Goal: Check status: Check status

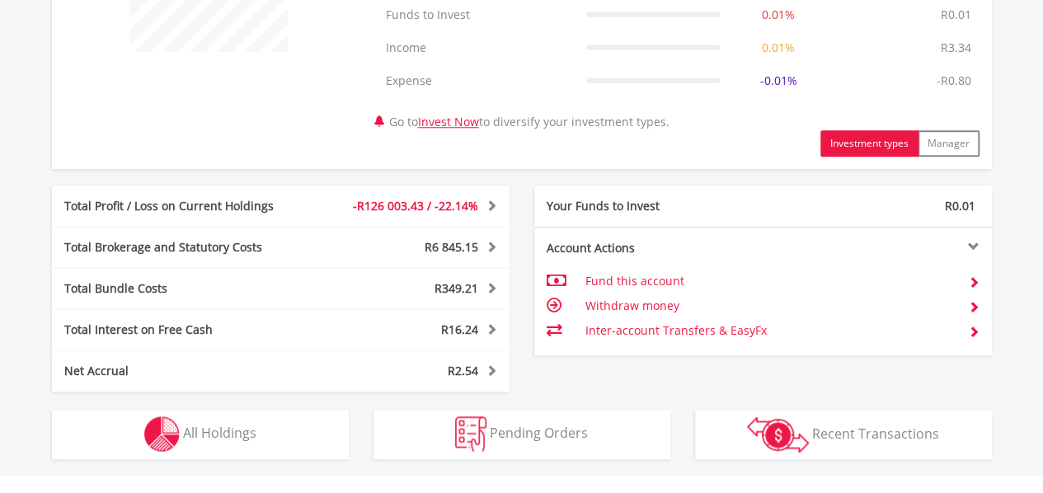
scroll to position [743, 0]
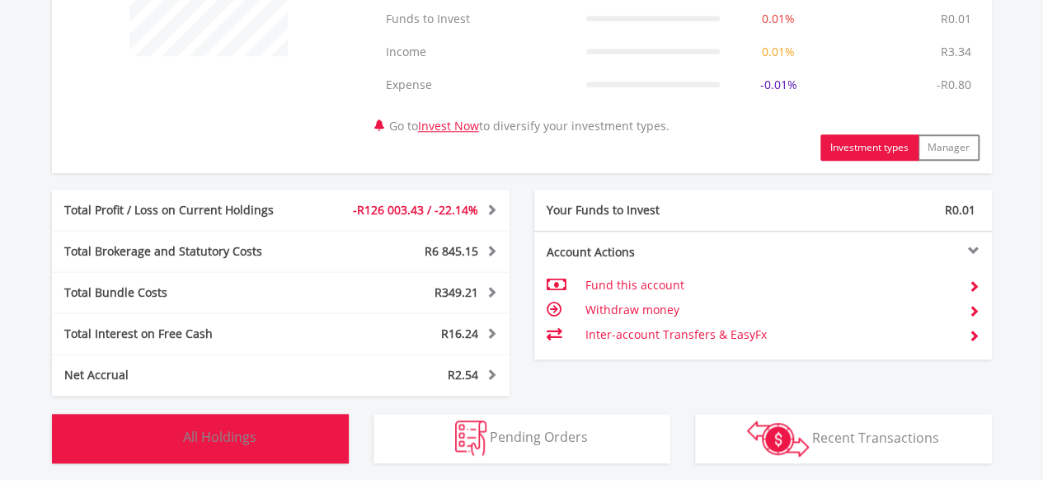
click at [213, 442] on span "All Holdings" at bounding box center [219, 437] width 73 height 18
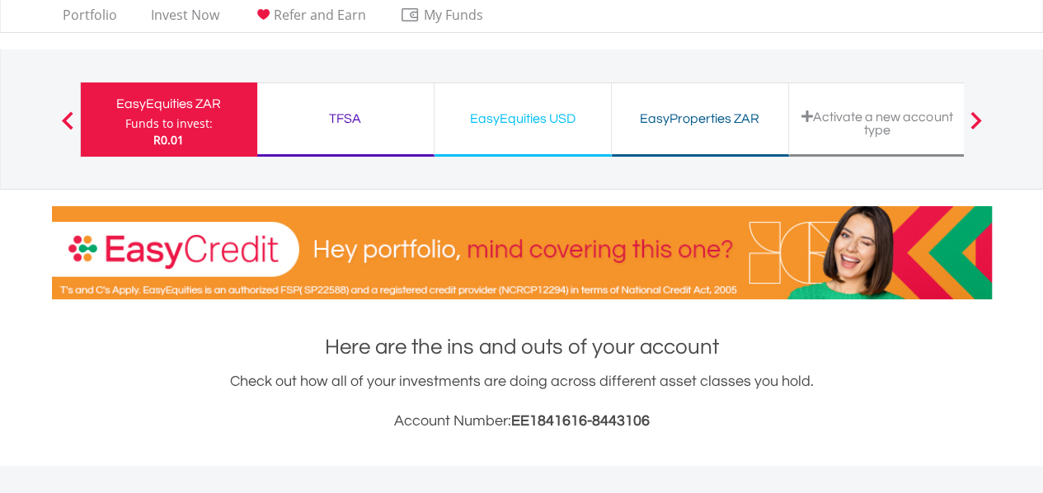
scroll to position [0, 0]
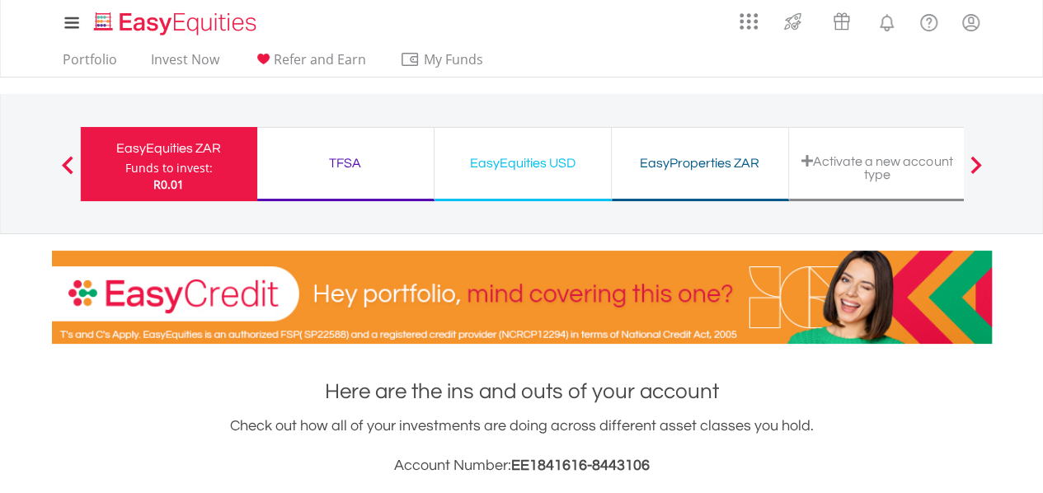
click at [347, 165] on div "TFSA" at bounding box center [345, 163] width 157 height 23
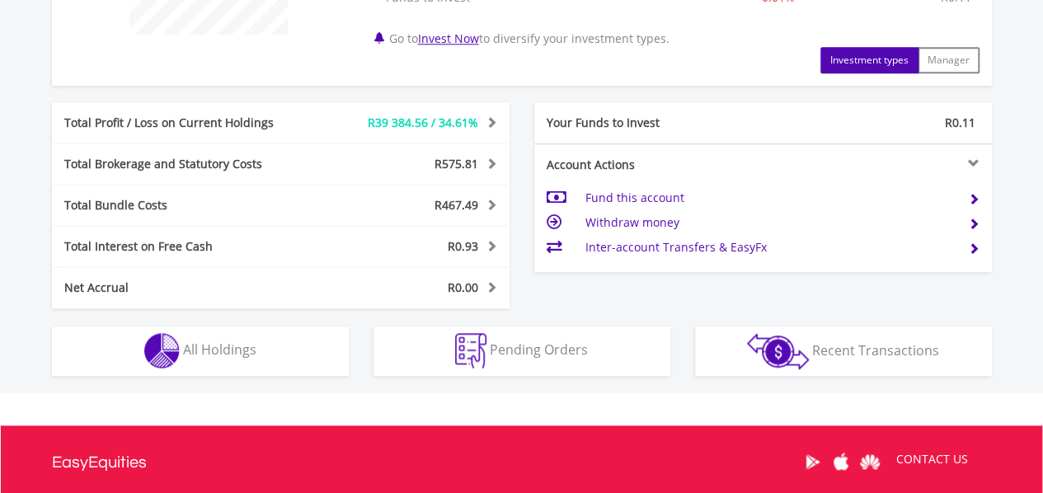
scroll to position [932, 0]
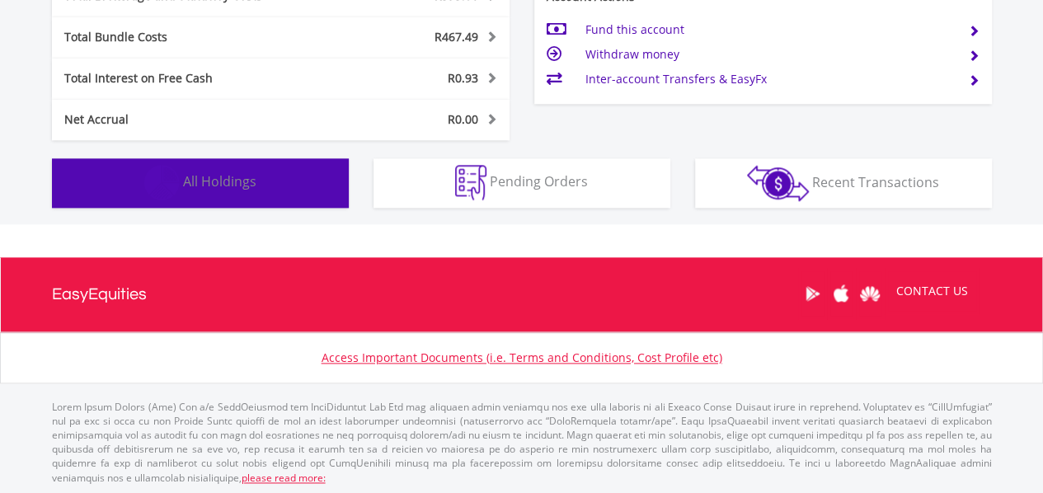
click at [237, 188] on span "All Holdings" at bounding box center [219, 181] width 73 height 18
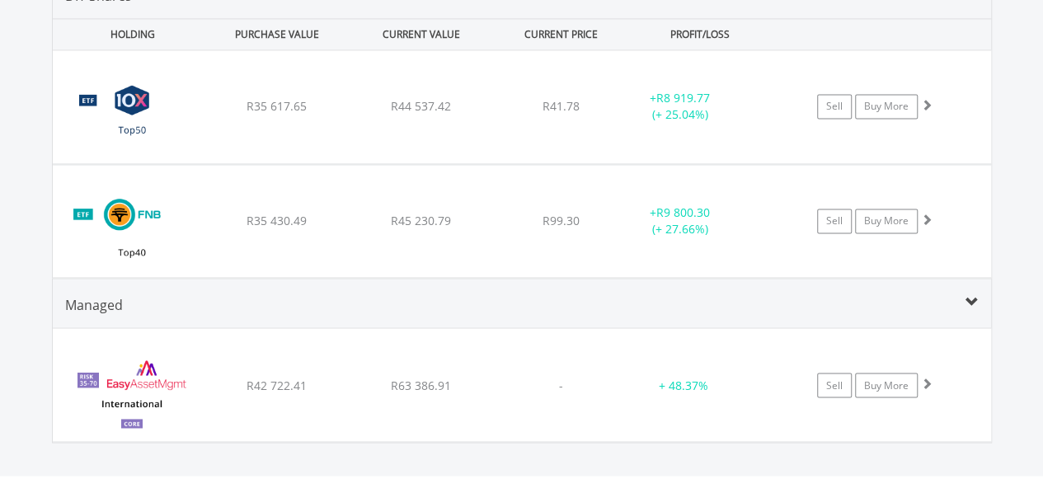
scroll to position [1217, 0]
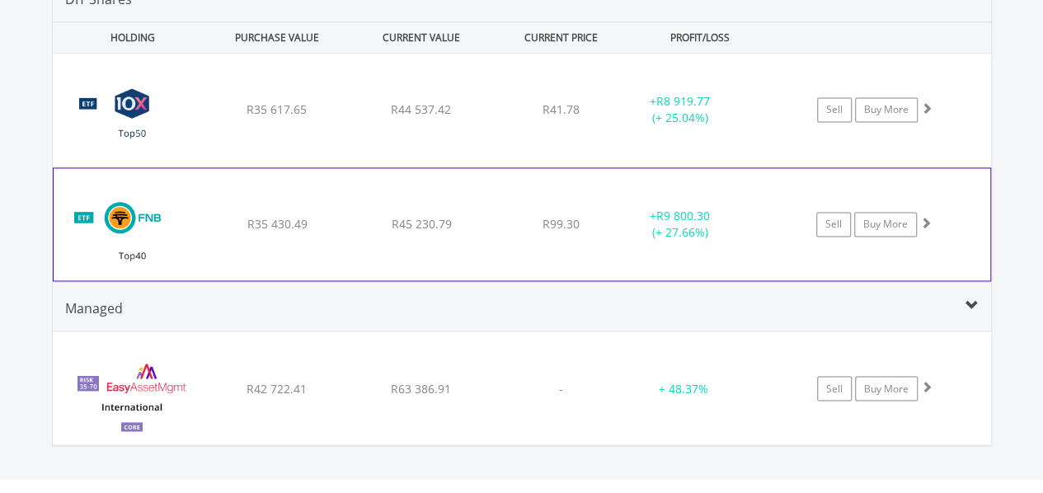
click at [204, 222] on div "﻿ FNB Top40 Exchange Traded Fund R35 430.49 R45 230.79 R99.30 + R9 800.30 (+ 27…" at bounding box center [522, 224] width 936 height 112
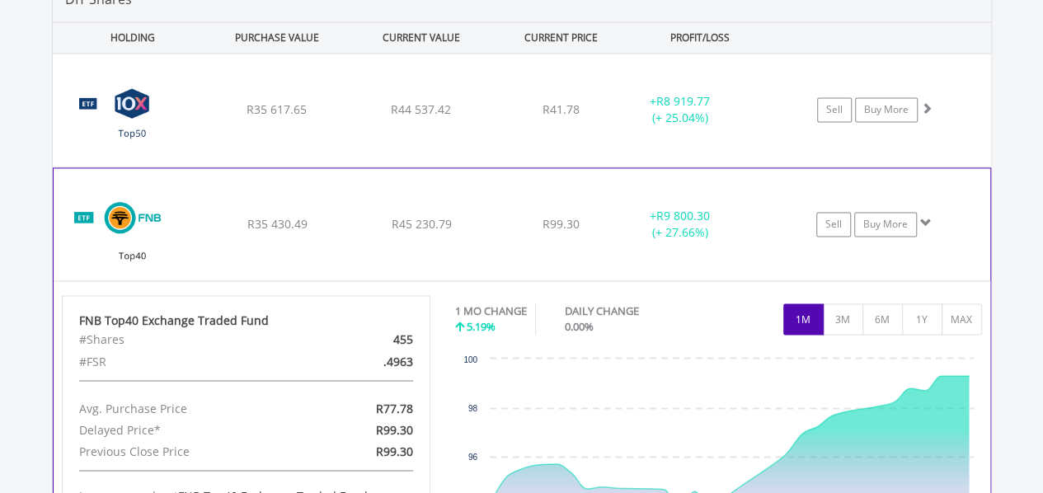
click at [160, 234] on img at bounding box center [133, 232] width 142 height 87
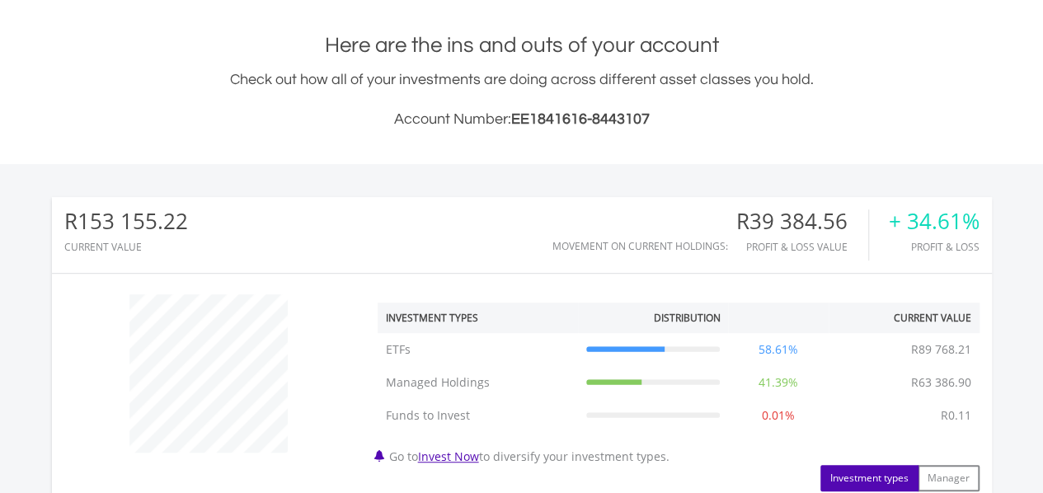
scroll to position [345, 0]
drag, startPoint x: 744, startPoint y: 219, endPoint x: 853, endPoint y: 219, distance: 108.8
click at [853, 219] on div "R39 384.56" at bounding box center [802, 222] width 132 height 24
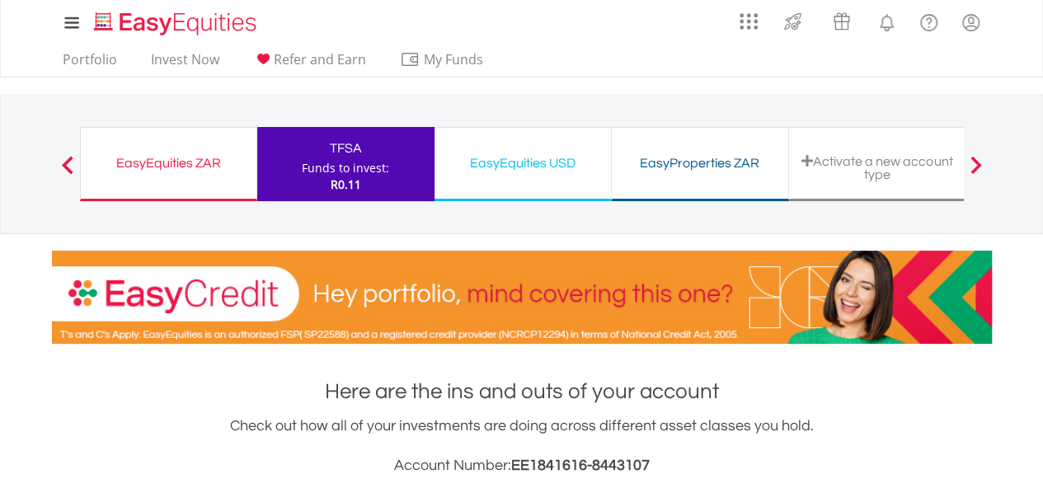
click at [506, 157] on div "EasyEquities USD" at bounding box center [522, 163] width 157 height 23
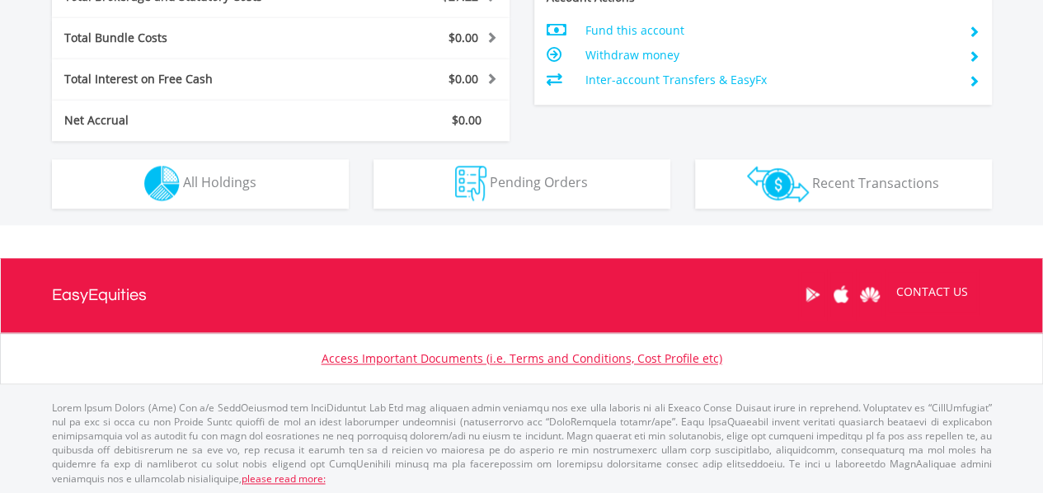
scroll to position [932, 0]
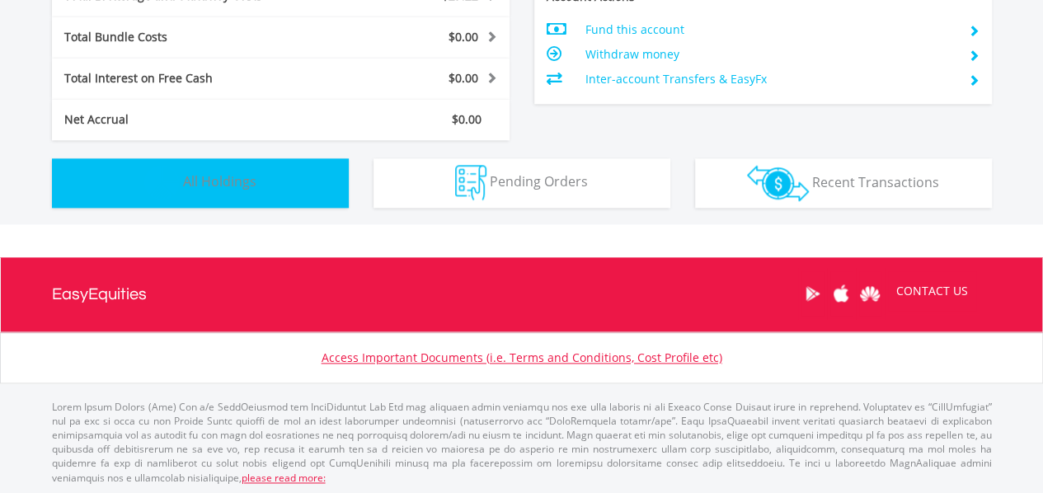
click at [269, 190] on button "Holdings All Holdings" at bounding box center [200, 182] width 297 height 49
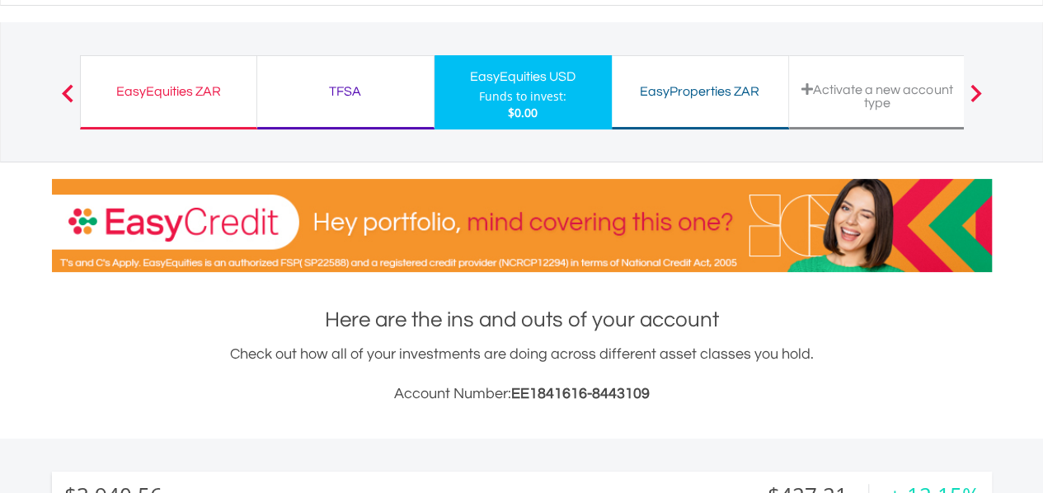
scroll to position [0, 0]
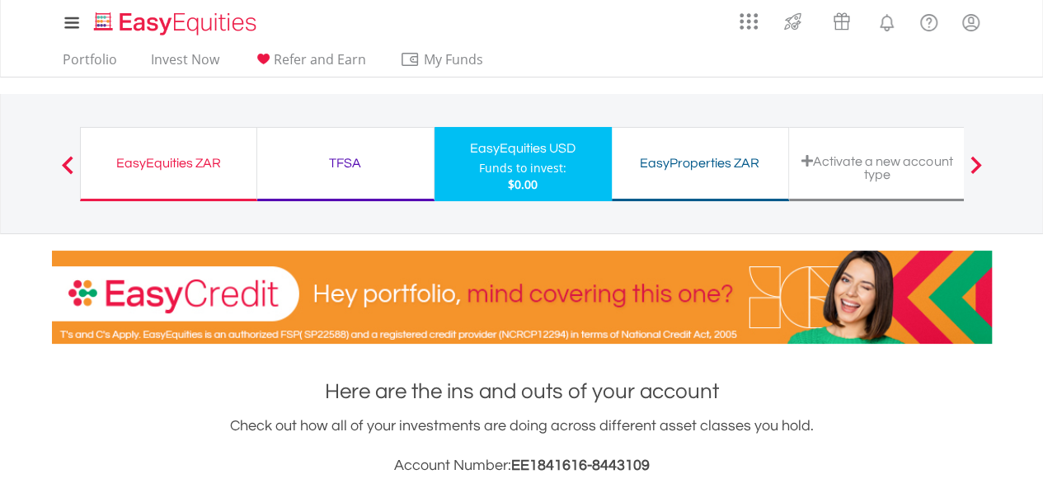
click at [347, 173] on div "TFSA" at bounding box center [345, 163] width 157 height 23
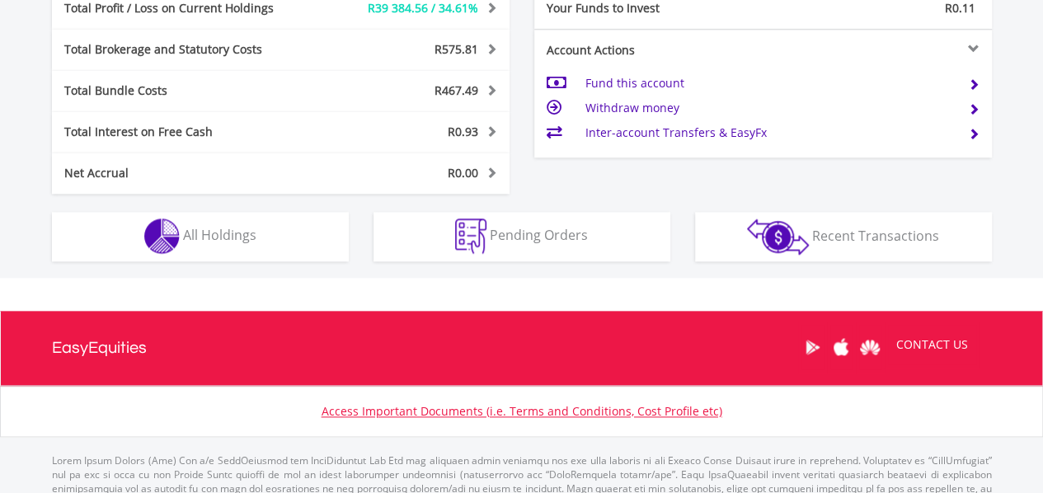
scroll to position [880, 0]
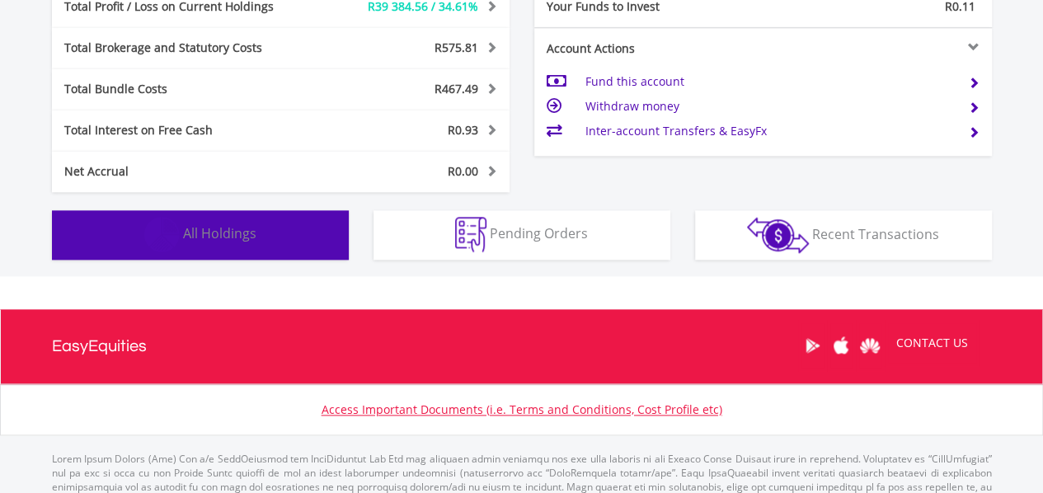
click at [270, 227] on button "Holdings All Holdings" at bounding box center [200, 234] width 297 height 49
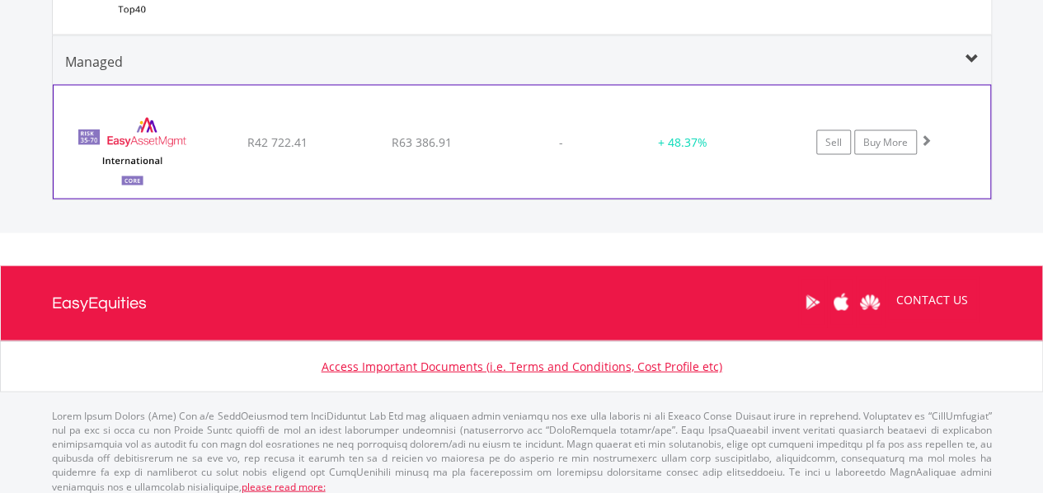
scroll to position [1465, 0]
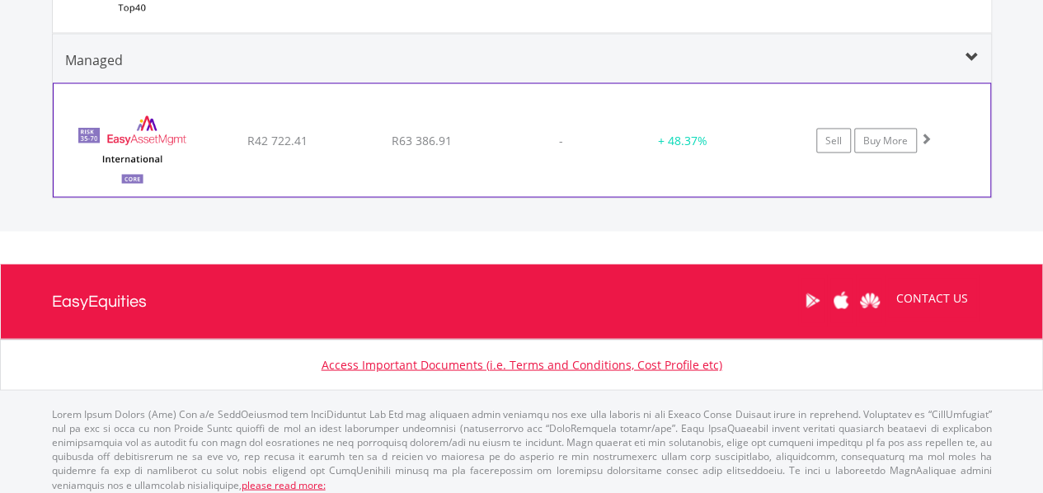
click at [508, 160] on div "﻿ EasyAssetManagement Core International Portfolio R42 722.41 R63 386.91 - + 48…" at bounding box center [522, 139] width 936 height 112
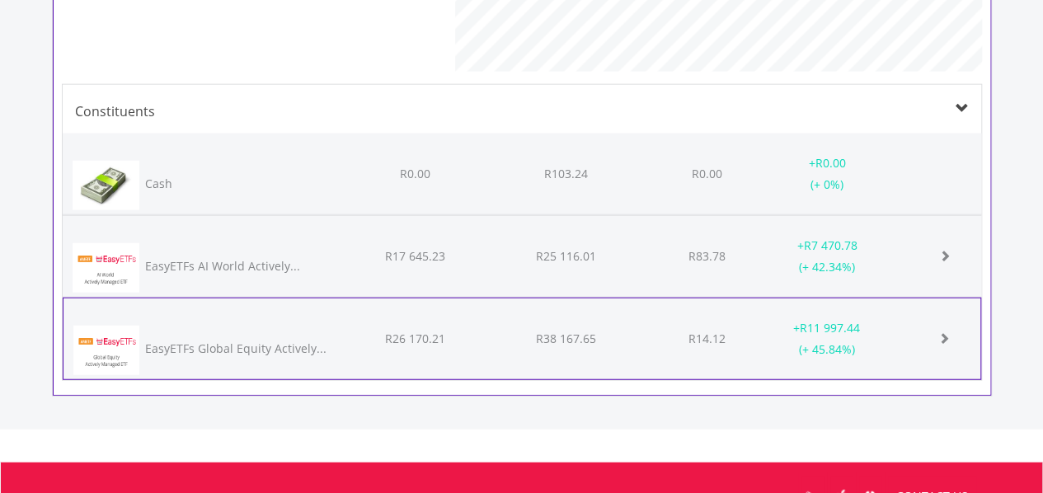
scroll to position [1943, 0]
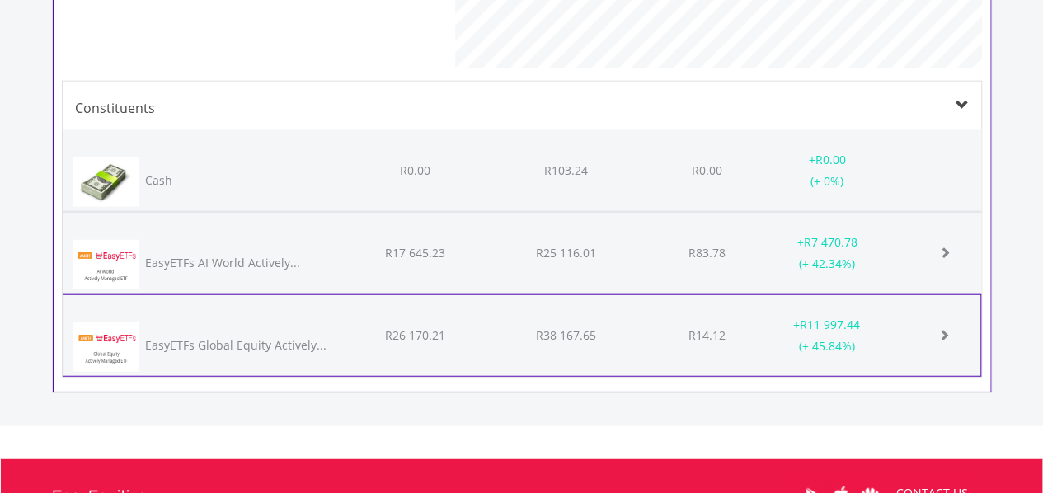
click at [946, 331] on span at bounding box center [944, 335] width 12 height 12
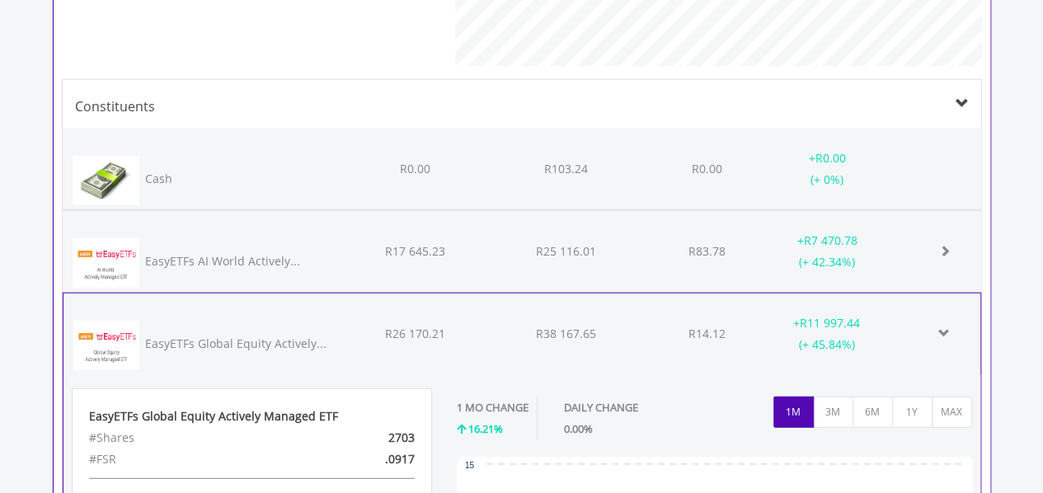
scroll to position [1944, 0]
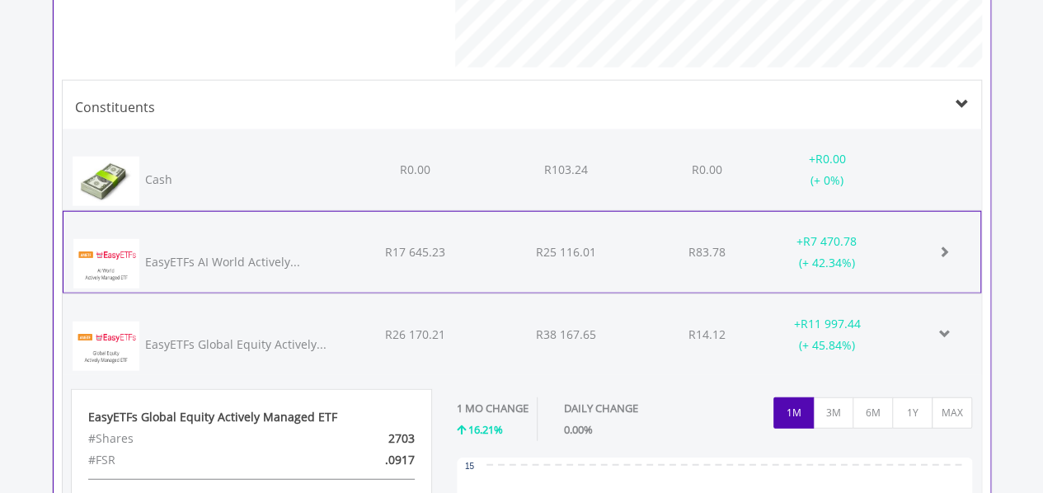
click at [685, 241] on div "R83.78" at bounding box center [706, 251] width 129 height 21
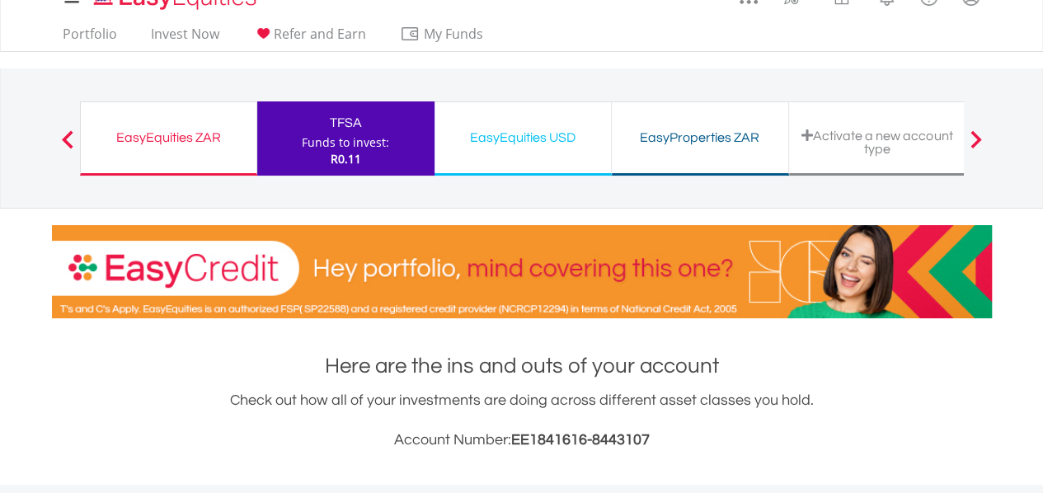
scroll to position [0, 0]
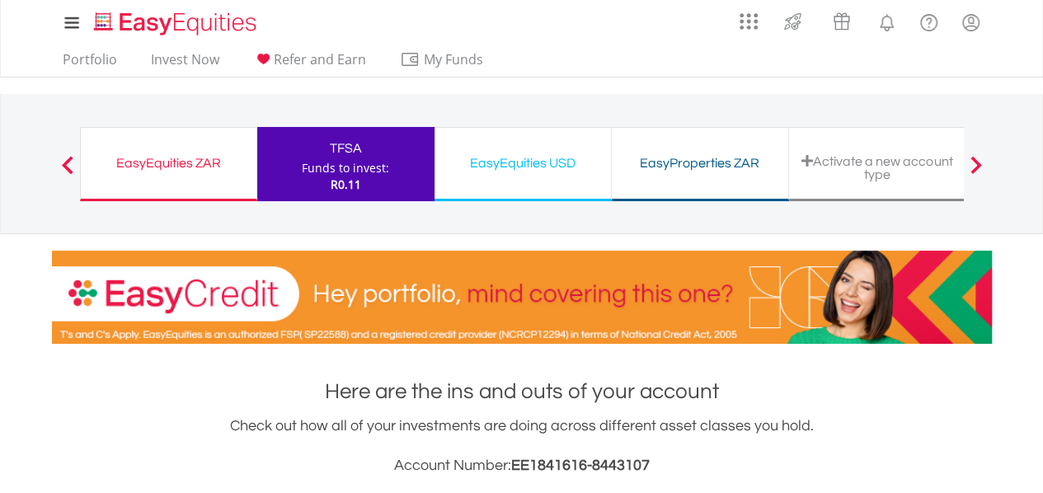
click at [191, 174] on div "EasyEquities ZAR Funds to invest: R0.11" at bounding box center [168, 164] width 177 height 74
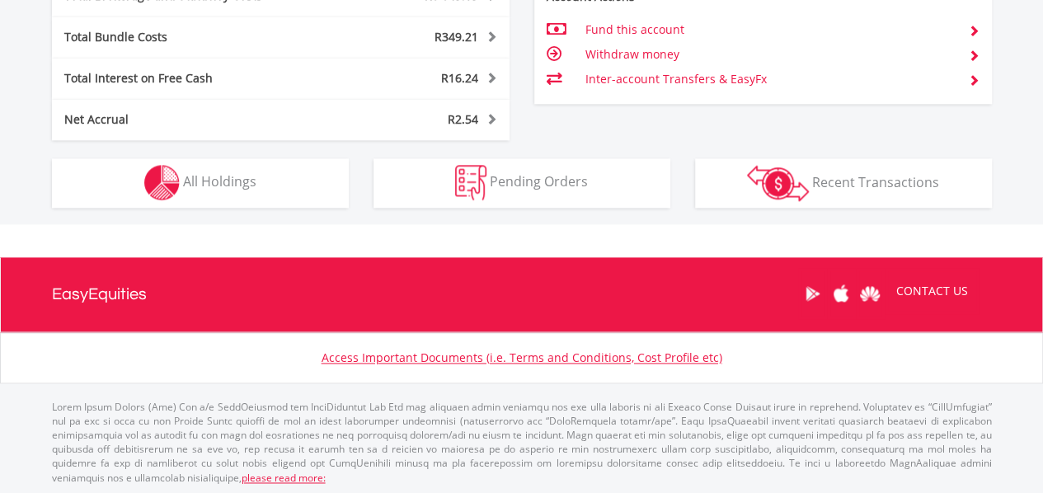
scroll to position [158, 313]
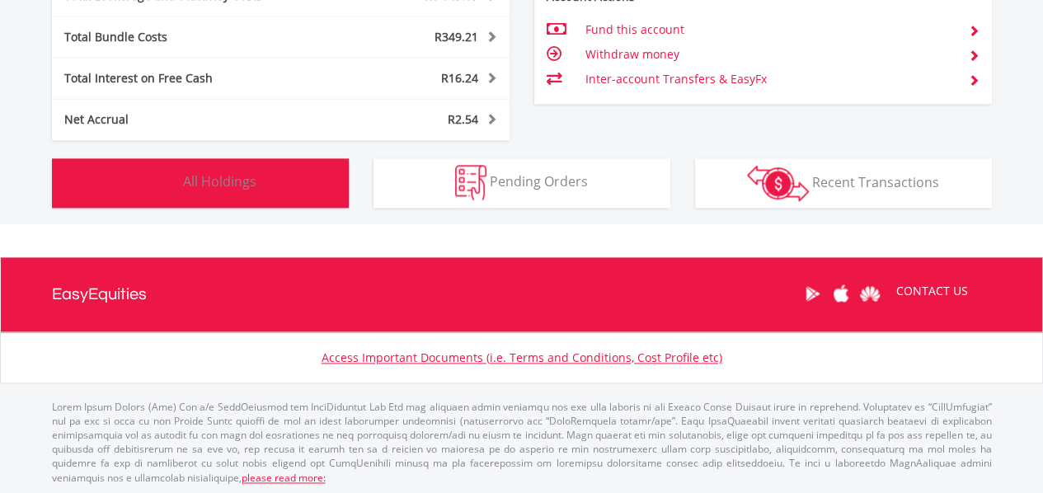
click at [277, 185] on button "Holdings All Holdings" at bounding box center [200, 182] width 297 height 49
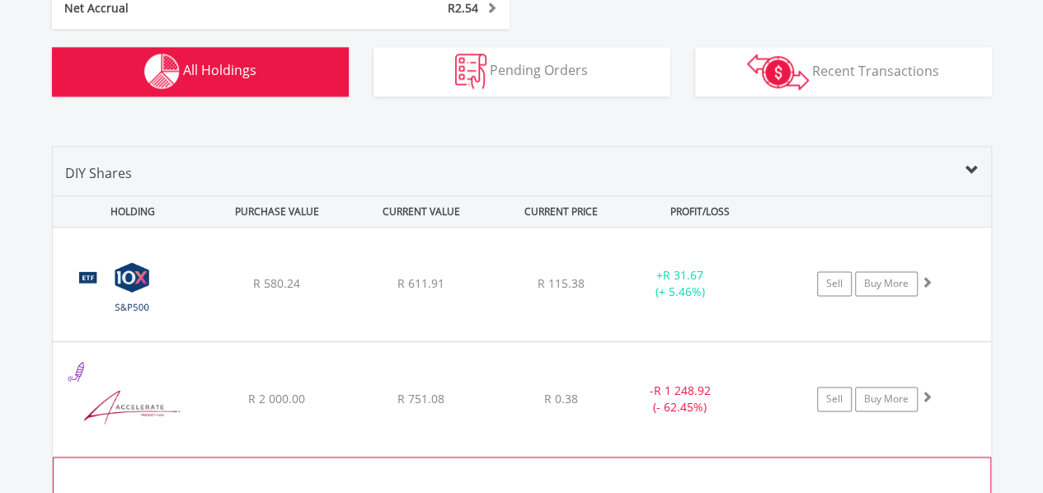
scroll to position [1105, 0]
